Goal: Task Accomplishment & Management: Manage account settings

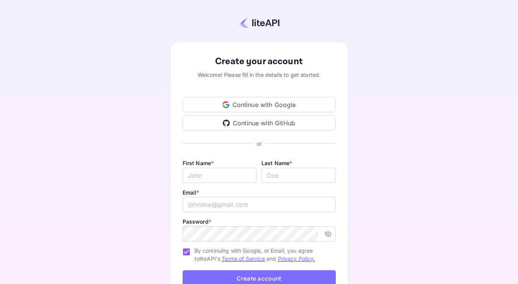
type input "[EMAIL_ADDRESS][DOMAIN_NAME]"
click at [261, 108] on div "Continue with Google" at bounding box center [259, 104] width 153 height 15
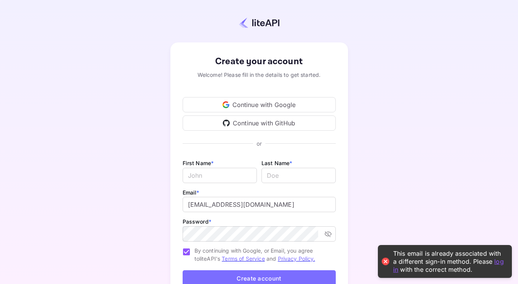
click at [255, 106] on div "Continue with Google" at bounding box center [259, 104] width 153 height 15
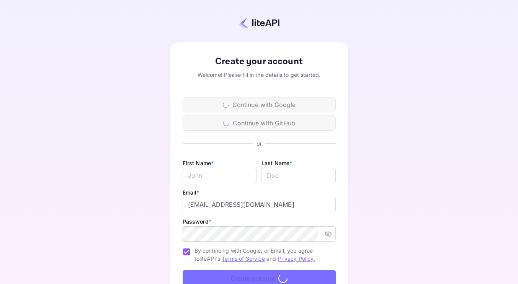
scroll to position [57, 0]
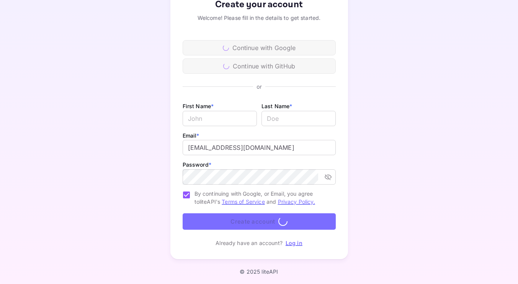
click at [297, 245] on link "Log in" at bounding box center [294, 243] width 17 height 7
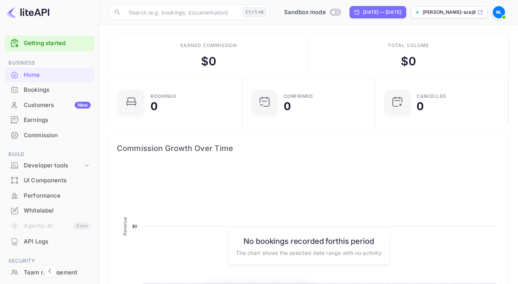
scroll to position [119, 123]
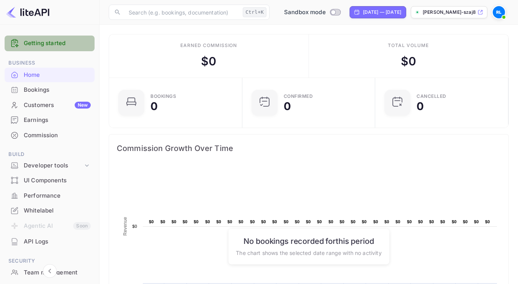
click at [54, 42] on link "Getting started" at bounding box center [57, 43] width 67 height 9
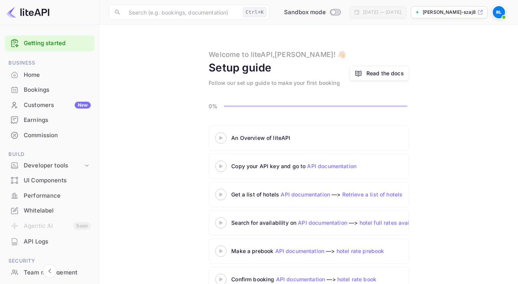
click at [182, 96] on main "Welcome to liteAPI, [PERSON_NAME] ! 👋🏻 Setup guide Follow our set up guide to m…" at bounding box center [309, 165] width 418 height 280
click at [46, 85] on div "Bookings" at bounding box center [50, 90] width 90 height 15
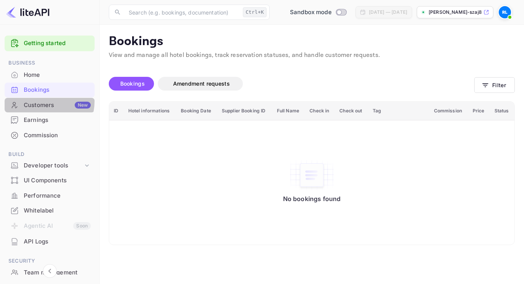
click at [24, 100] on div "Customers New" at bounding box center [50, 105] width 90 height 15
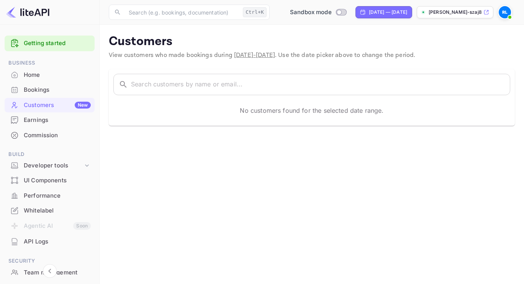
click at [49, 124] on div "Earnings" at bounding box center [57, 120] width 67 height 9
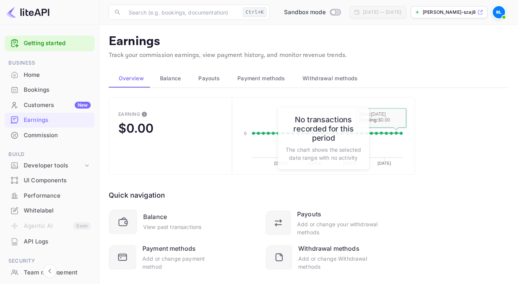
click at [38, 138] on div "Commission" at bounding box center [57, 135] width 67 height 9
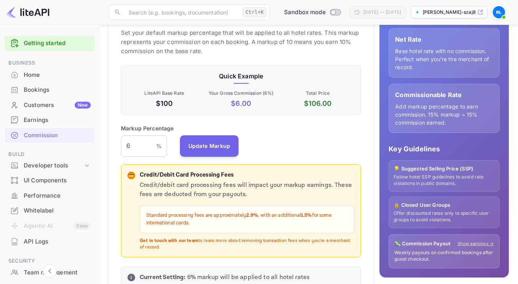
scroll to position [115, 0]
click at [37, 163] on div "Developer tools" at bounding box center [53, 166] width 59 height 9
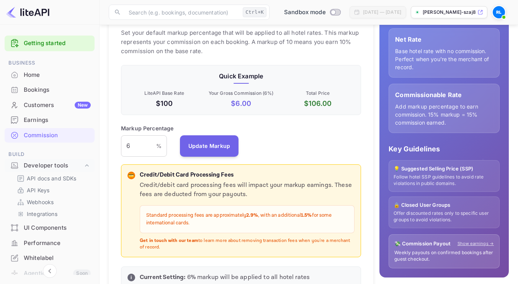
click at [51, 176] on p "API docs and SDKs" at bounding box center [52, 179] width 50 height 8
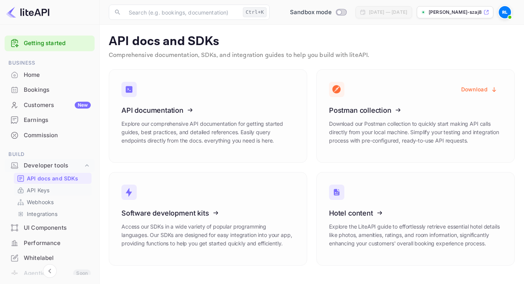
click at [41, 192] on p "API Keys" at bounding box center [38, 190] width 23 height 8
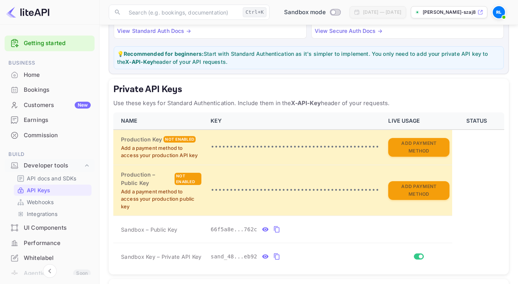
scroll to position [38, 0]
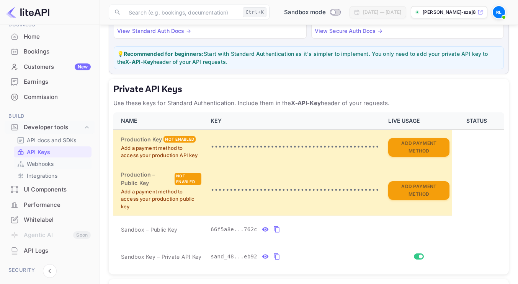
click at [49, 163] on p "Webhooks" at bounding box center [40, 164] width 27 height 8
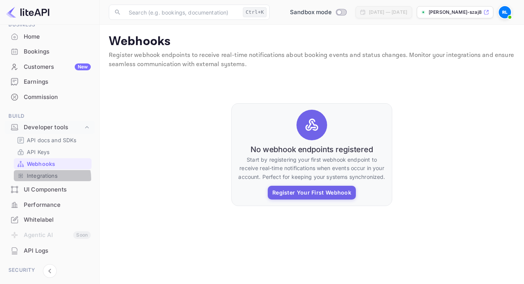
click at [47, 179] on p "Integrations" at bounding box center [42, 176] width 31 height 8
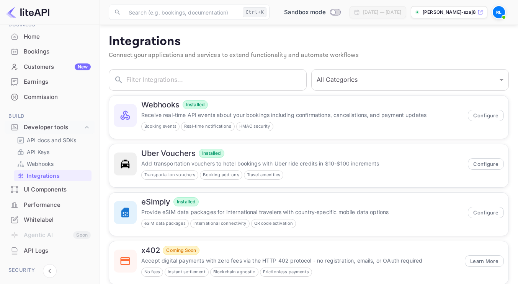
scroll to position [16, 0]
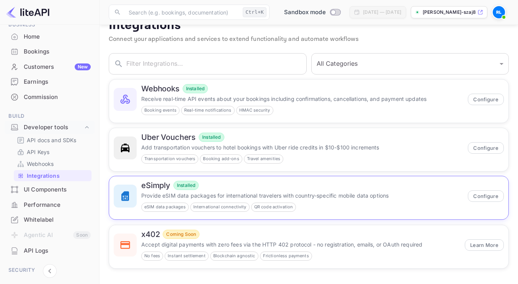
drag, startPoint x: 64, startPoint y: 185, endPoint x: 161, endPoint y: 215, distance: 102.2
click at [64, 185] on div "UI Components" at bounding box center [50, 190] width 90 height 15
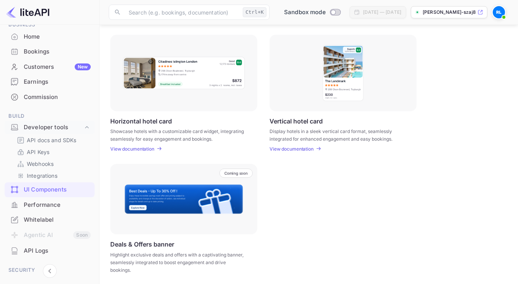
scroll to position [231, 0]
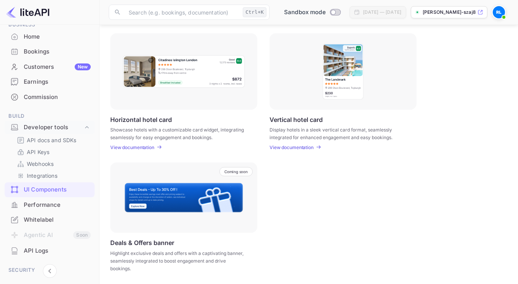
click at [37, 207] on div "Performance" at bounding box center [57, 205] width 67 height 9
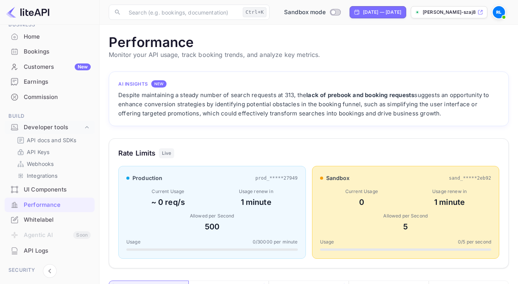
click at [39, 218] on div "Whitelabel" at bounding box center [57, 220] width 67 height 9
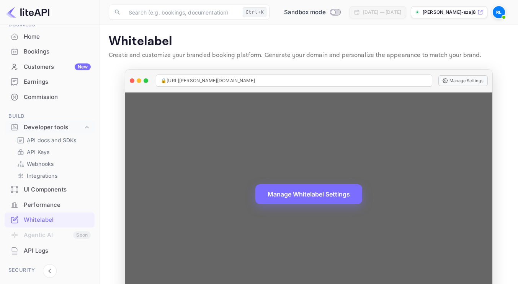
click at [319, 176] on div "Manage Whitelabel Settings" at bounding box center [308, 195] width 367 height 204
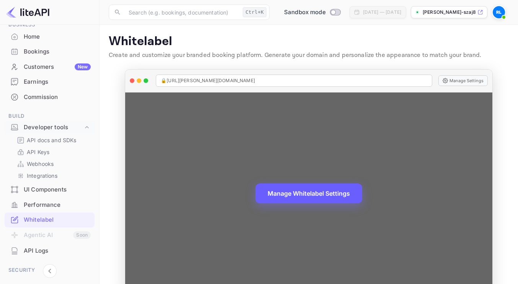
click at [320, 194] on button "Manage Whitelabel Settings" at bounding box center [308, 194] width 107 height 20
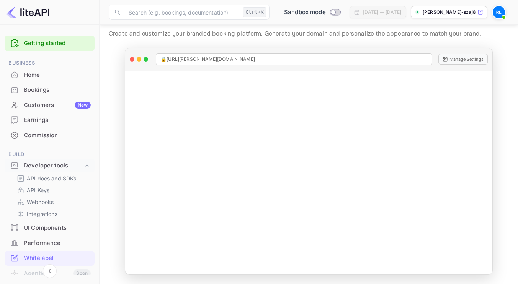
click at [35, 77] on div "Home" at bounding box center [57, 75] width 67 height 9
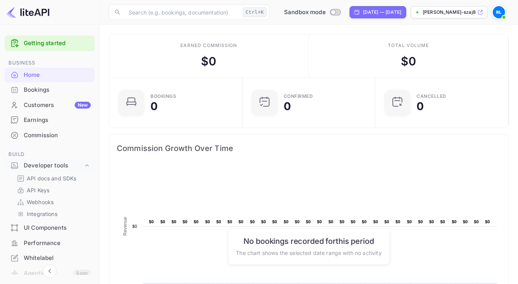
click at [52, 109] on div "Customers New" at bounding box center [57, 105] width 67 height 9
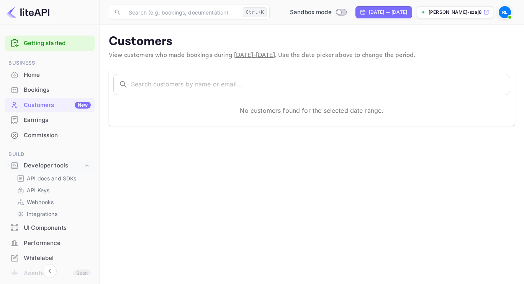
click at [38, 80] on div "Home" at bounding box center [50, 75] width 90 height 15
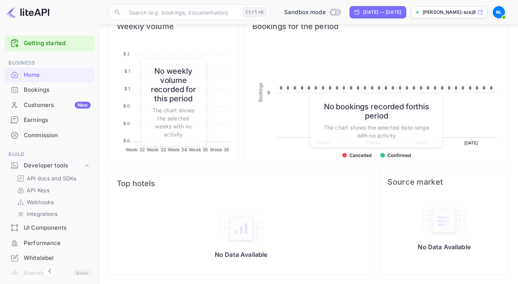
scroll to position [262, 0]
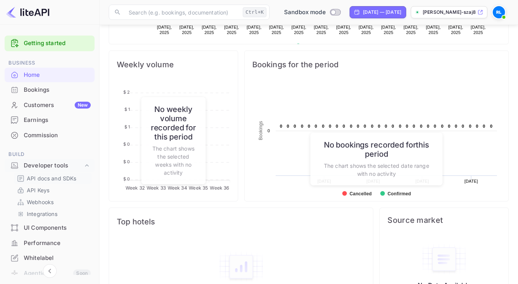
click at [60, 179] on p "API docs and SDKs" at bounding box center [52, 179] width 50 height 8
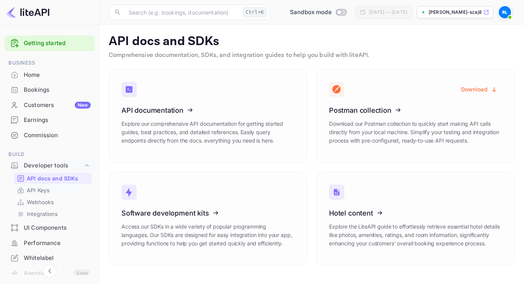
click at [39, 188] on p "API Keys" at bounding box center [38, 190] width 23 height 8
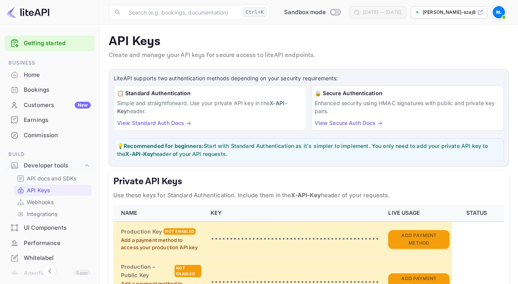
drag, startPoint x: 43, startPoint y: 200, endPoint x: 138, endPoint y: 207, distance: 94.8
click at [43, 200] on p "Webhooks" at bounding box center [40, 202] width 27 height 8
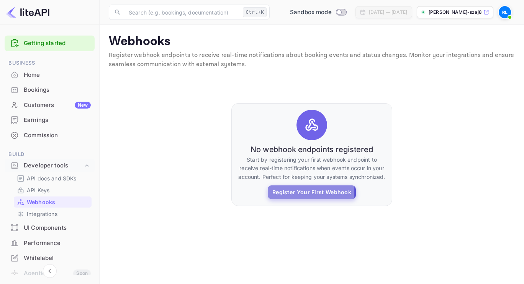
click at [282, 191] on button "Register Your First Webhook" at bounding box center [312, 193] width 88 height 14
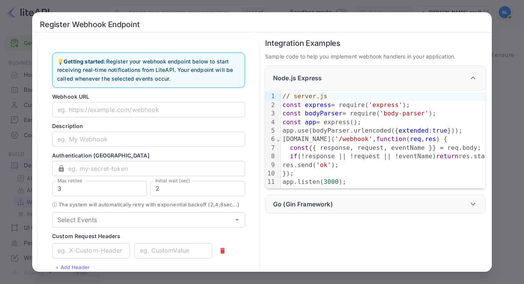
click at [494, 61] on div "Register Webhook Endpoint Signing in with google... Signing in with google... 💡…" at bounding box center [262, 142] width 524 height 284
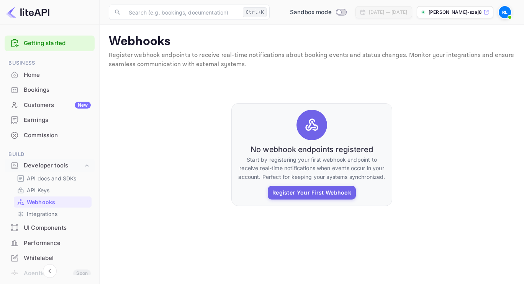
scroll to position [38, 0]
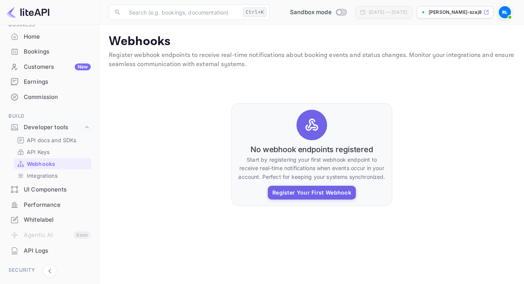
click at [26, 10] on img at bounding box center [27, 12] width 43 height 12
click at [41, 9] on img at bounding box center [27, 12] width 43 height 12
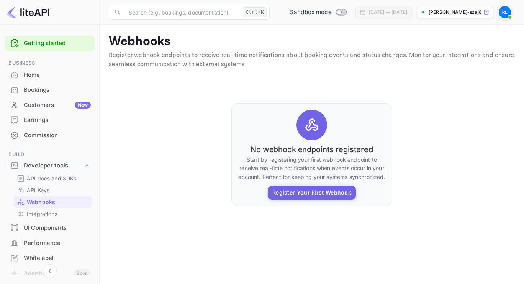
scroll to position [132, 0]
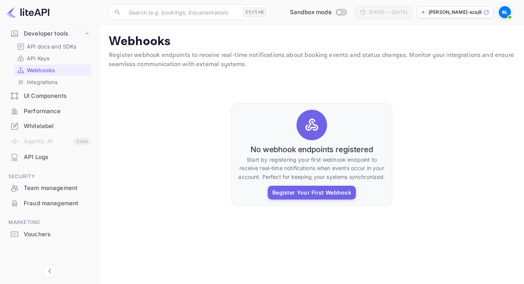
click at [33, 235] on div "Vouchers" at bounding box center [57, 234] width 67 height 9
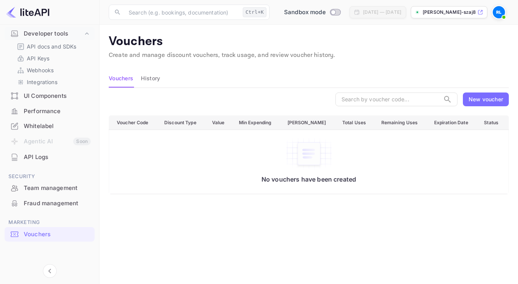
click at [492, 100] on div "New voucher" at bounding box center [485, 99] width 34 height 8
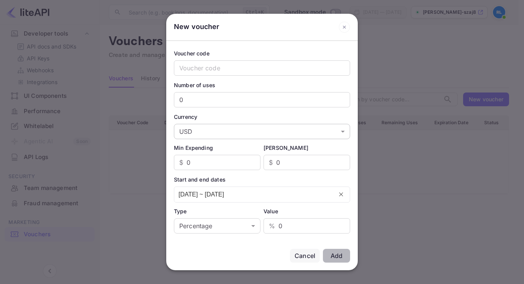
click at [217, 132] on body "Getting started Business Home Bookings Customers New Earnings Commission Build …" at bounding box center [262, 176] width 524 height 353
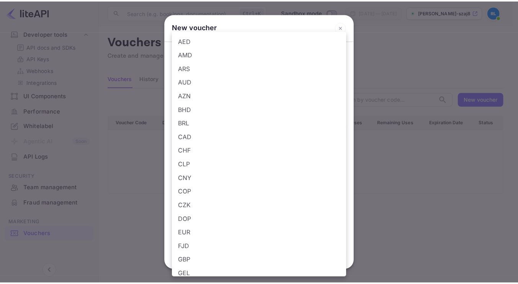
scroll to position [458, 0]
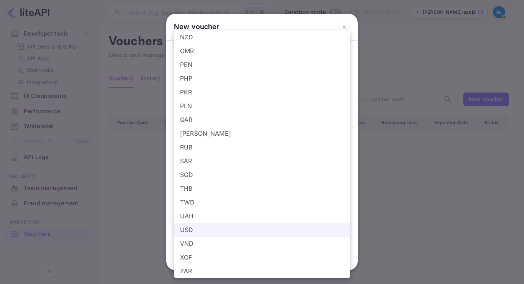
click at [198, 135] on li "[PERSON_NAME]" at bounding box center [262, 134] width 176 height 14
type input "[PERSON_NAME]"
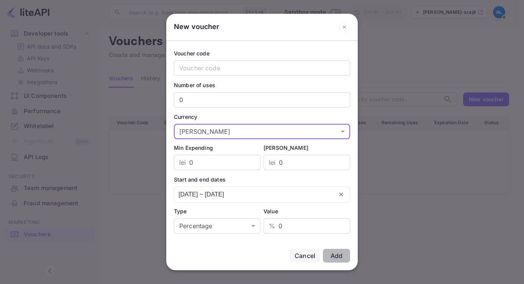
click at [345, 21] on icon at bounding box center [343, 26] width 11 height 11
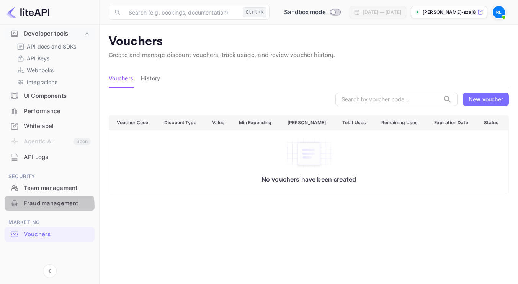
click at [44, 207] on div "Fraud management" at bounding box center [57, 203] width 67 height 9
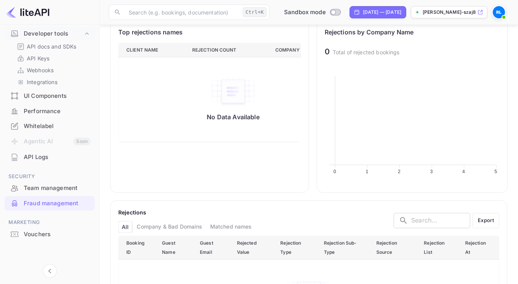
scroll to position [306, 0]
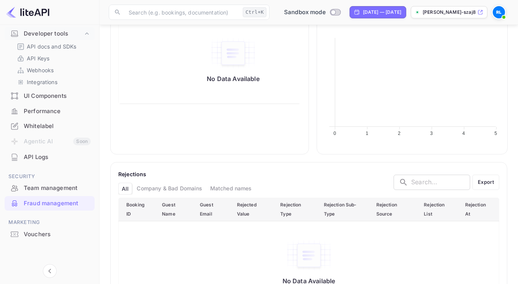
click at [50, 192] on div "Team management" at bounding box center [57, 188] width 67 height 9
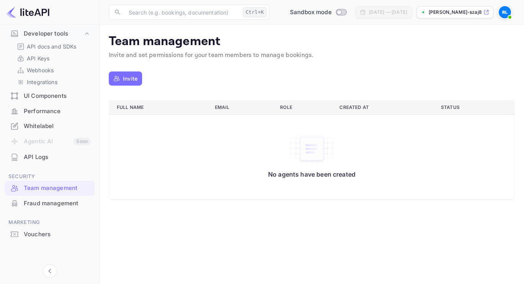
click at [39, 160] on div "API Logs" at bounding box center [57, 157] width 67 height 9
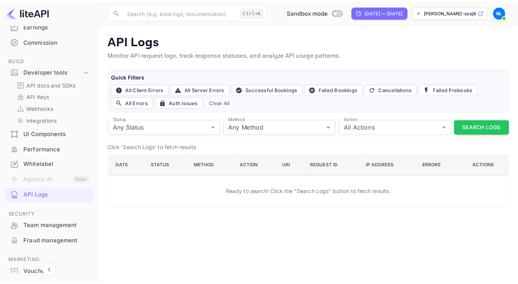
scroll to position [132, 0]
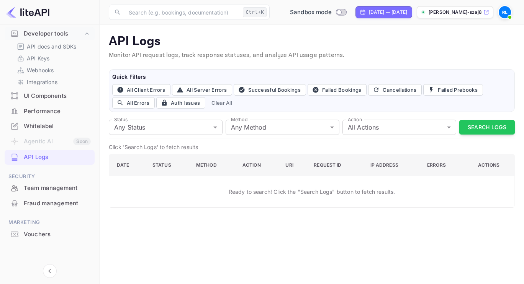
click at [42, 98] on div "UI Components" at bounding box center [57, 96] width 67 height 9
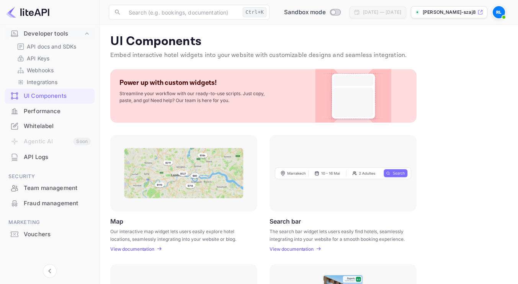
click at [281, 189] on div at bounding box center [342, 173] width 147 height 77
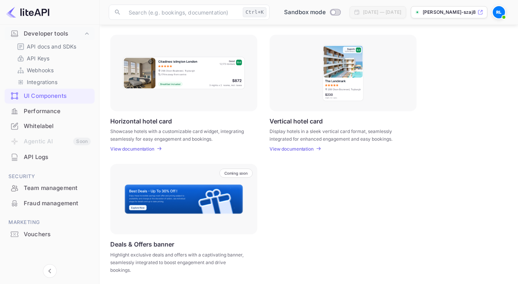
scroll to position [231, 0]
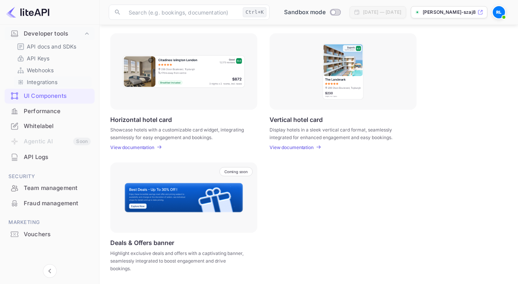
click at [49, 83] on p "Integrations" at bounding box center [42, 82] width 31 height 8
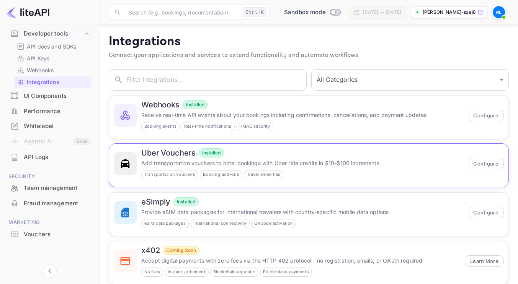
scroll to position [16, 0]
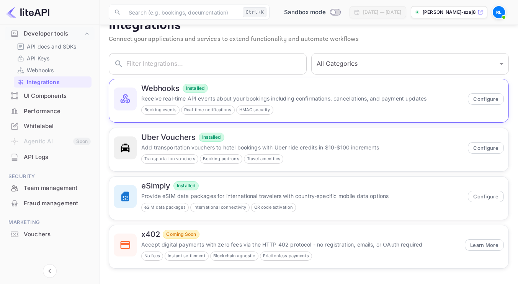
click at [376, 100] on p "Receive real-time API events about your bookings including confirmations, cance…" at bounding box center [302, 99] width 322 height 8
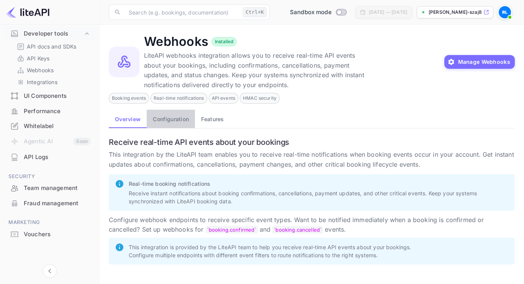
click at [178, 120] on button "Configuration" at bounding box center [171, 119] width 48 height 18
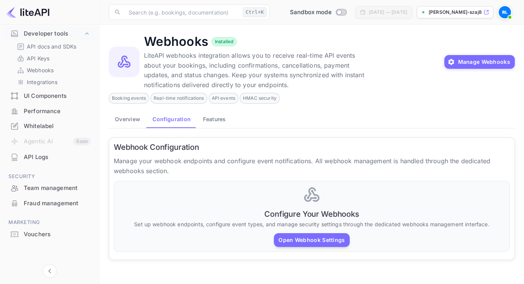
click at [121, 121] on button "Overview" at bounding box center [128, 119] width 38 height 18
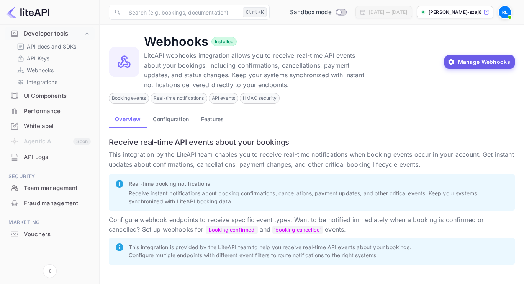
click at [499, 55] on button "Manage Webhooks" at bounding box center [479, 62] width 71 height 14
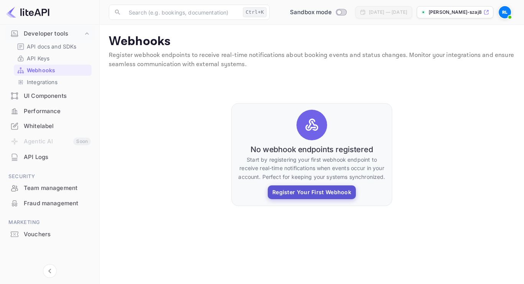
click at [307, 193] on button "Register Your First Webhook" at bounding box center [312, 193] width 88 height 14
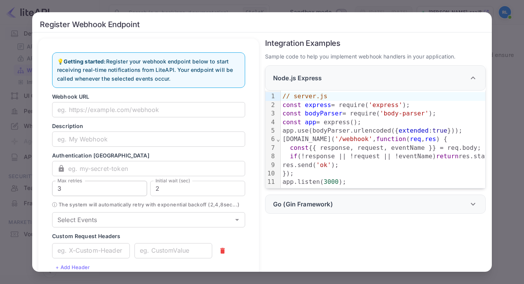
scroll to position [49, 0]
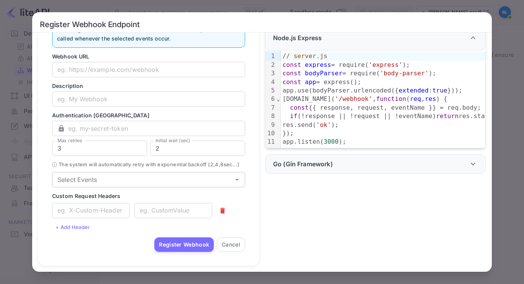
click at [152, 179] on input "Select Events" at bounding box center [142, 180] width 176 height 11
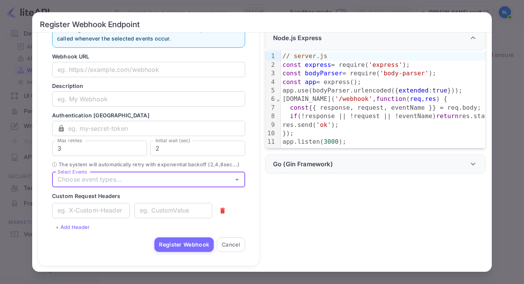
click at [152, 179] on input "Select Events" at bounding box center [142, 180] width 176 height 11
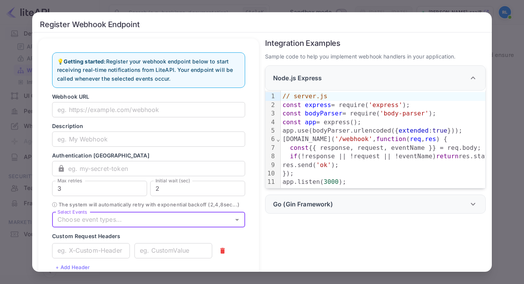
scroll to position [0, 0]
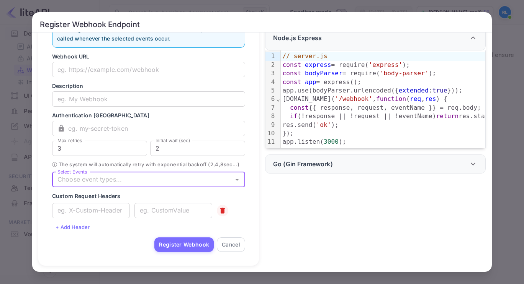
click at [220, 210] on icon "button" at bounding box center [222, 211] width 5 height 6
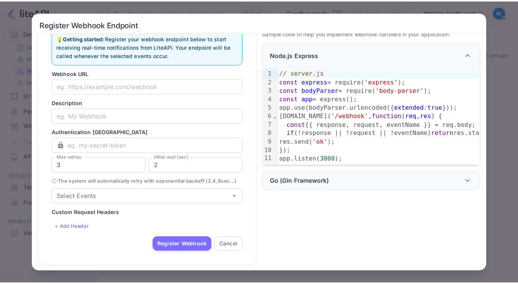
scroll to position [32, 0]
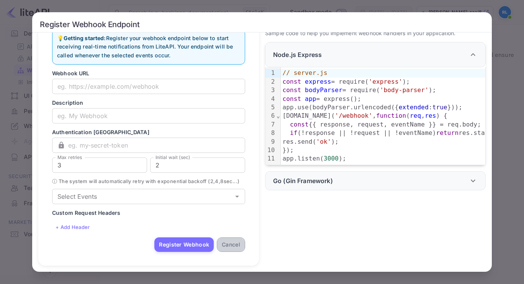
click at [224, 245] on button "Cancel" at bounding box center [231, 245] width 28 height 15
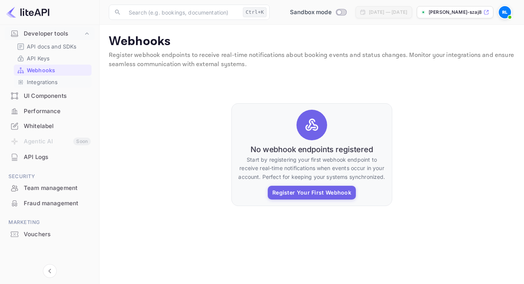
click at [43, 79] on p "Integrations" at bounding box center [42, 82] width 31 height 8
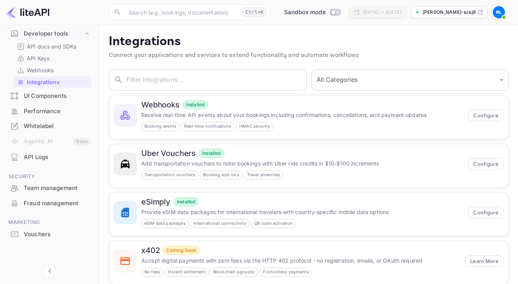
scroll to position [16, 0]
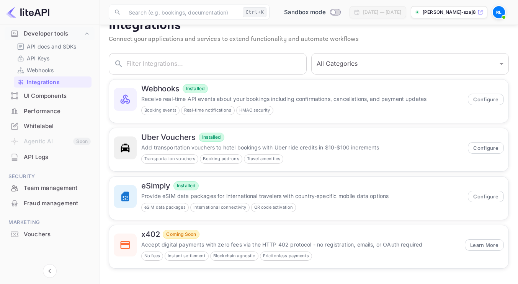
click at [42, 94] on div "UI Components" at bounding box center [57, 96] width 67 height 9
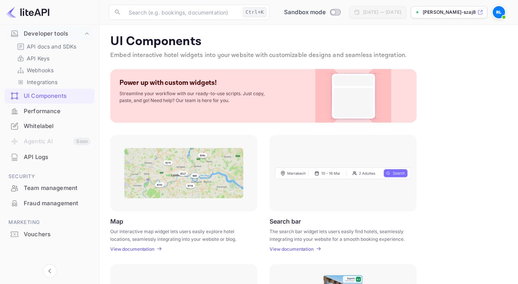
click at [501, 13] on img at bounding box center [499, 12] width 12 height 12
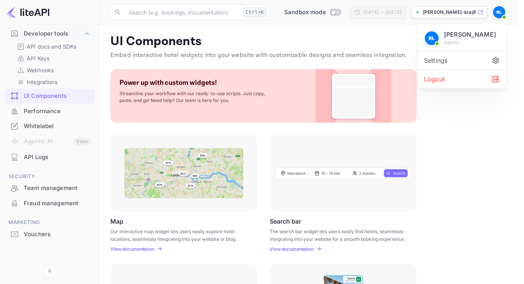
click at [457, 64] on div "Settings" at bounding box center [462, 60] width 88 height 18
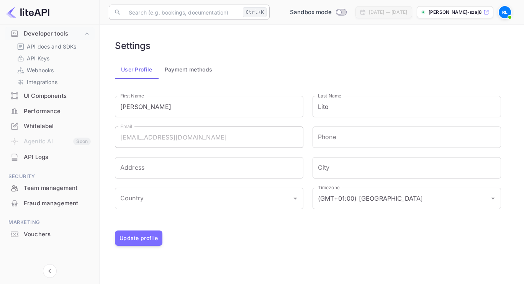
click at [168, 12] on input "text" at bounding box center [182, 12] width 116 height 15
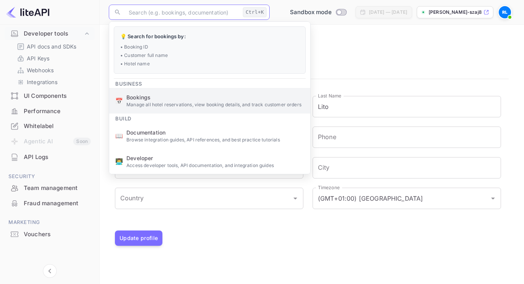
click at [155, 100] on span "Bookings" at bounding box center [215, 97] width 178 height 8
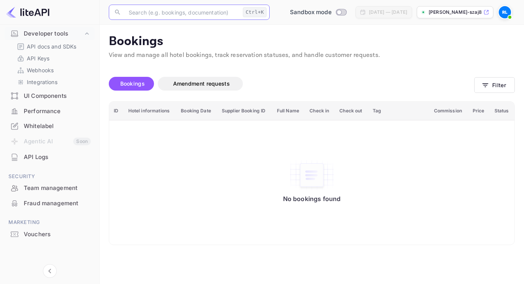
click at [26, 12] on img at bounding box center [27, 12] width 43 height 12
click at [131, 40] on p "Bookings" at bounding box center [312, 41] width 406 height 15
click at [34, 33] on div "Developer tools" at bounding box center [53, 33] width 59 height 9
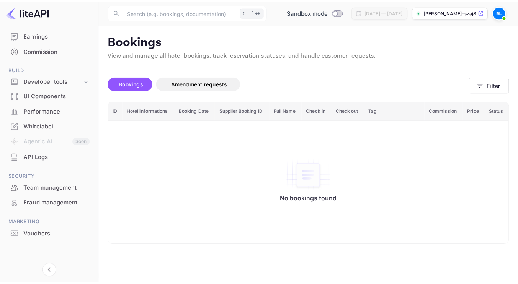
scroll to position [85, 0]
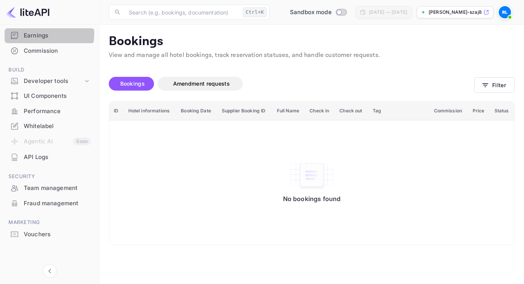
click at [36, 34] on div "Earnings" at bounding box center [57, 35] width 67 height 9
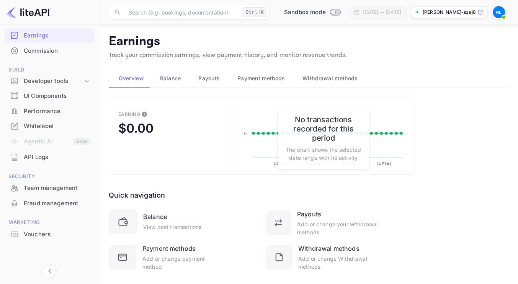
scroll to position [15, 0]
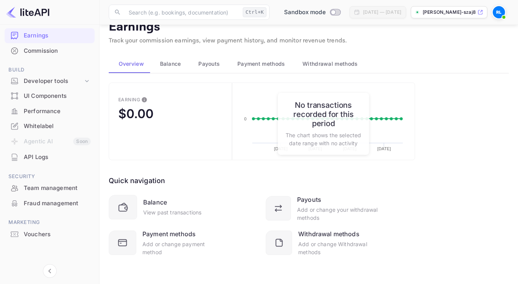
click at [49, 55] on div "Commission" at bounding box center [57, 51] width 67 height 9
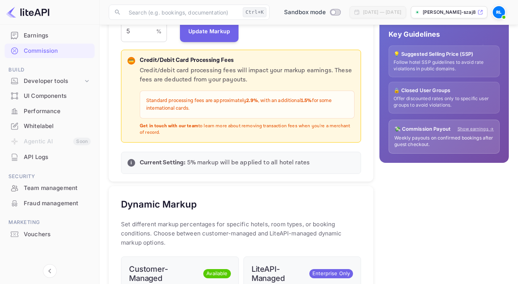
scroll to position [191, 0]
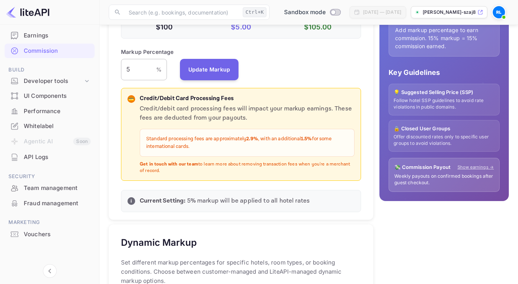
click at [148, 68] on input "5" at bounding box center [138, 69] width 35 height 21
drag, startPoint x: 141, startPoint y: 72, endPoint x: 107, endPoint y: 72, distance: 34.1
click at [107, 72] on div "Default Markup Active Set your default markup percentage that will be applied t…" at bounding box center [238, 278] width 271 height 738
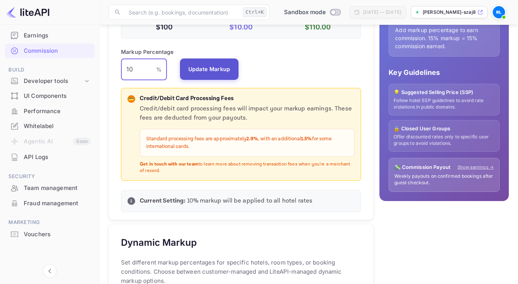
type input "10"
click at [214, 66] on button "Update Markup" at bounding box center [209, 69] width 59 height 21
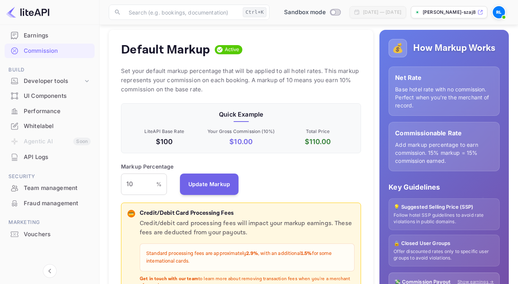
scroll to position [38, 0]
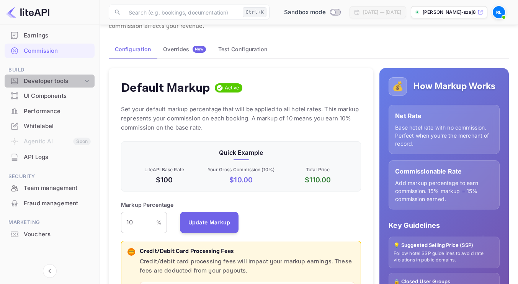
click at [85, 80] on icon at bounding box center [87, 81] width 8 height 8
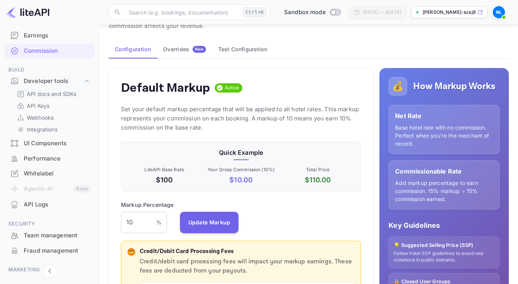
click at [68, 93] on p "API docs and SDKs" at bounding box center [52, 94] width 50 height 8
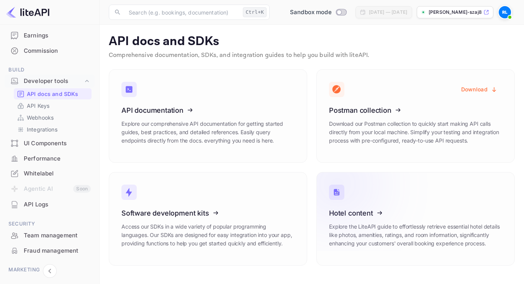
click at [413, 187] on icon at bounding box center [376, 212] width 119 height 79
